Goal: Find specific page/section: Find specific page/section

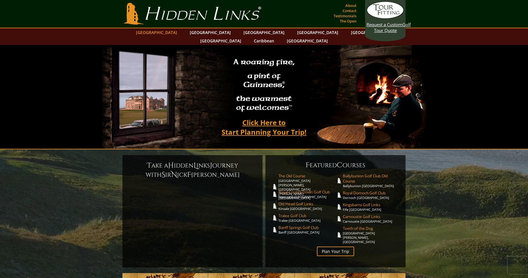
click at [169, 31] on link "[GEOGRAPHIC_DATA]" at bounding box center [156, 32] width 47 height 8
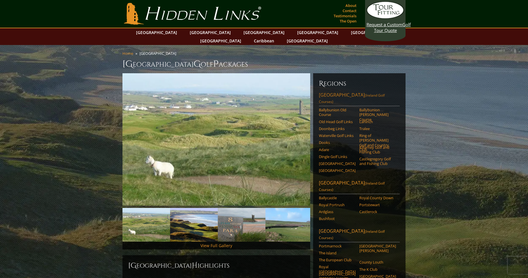
click at [338, 92] on link "[GEOGRAPHIC_DATA] ([GEOGRAPHIC_DATA] Golf Courses)" at bounding box center [359, 99] width 81 height 14
